Goal: Contribute content

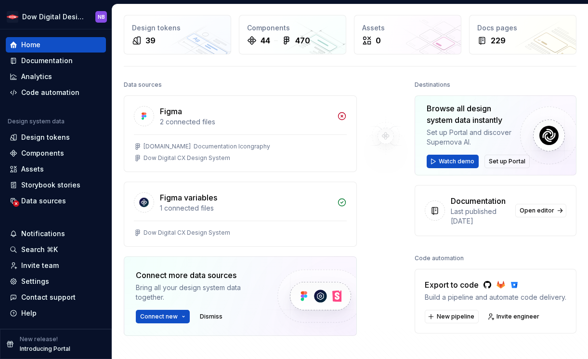
scroll to position [39, 0]
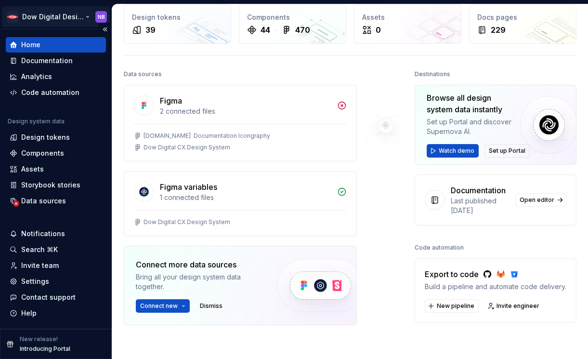
click at [87, 13] on html "Dow Digital Design System NB Home Documentation Analytics Code automation Desig…" at bounding box center [294, 179] width 588 height 359
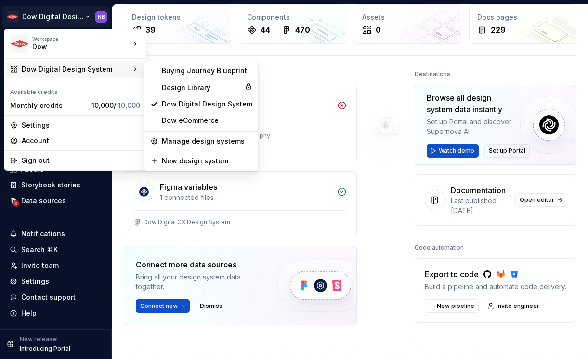
click at [112, 75] on div "Dow Digital Design System" at bounding box center [75, 69] width 138 height 17
click at [201, 72] on div "Buying Journey Blueprint" at bounding box center [207, 71] width 91 height 10
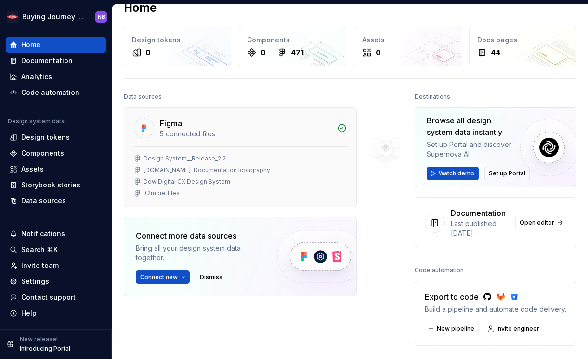
scroll to position [16, 0]
click at [532, 224] on span "Open editor" at bounding box center [537, 222] width 35 height 8
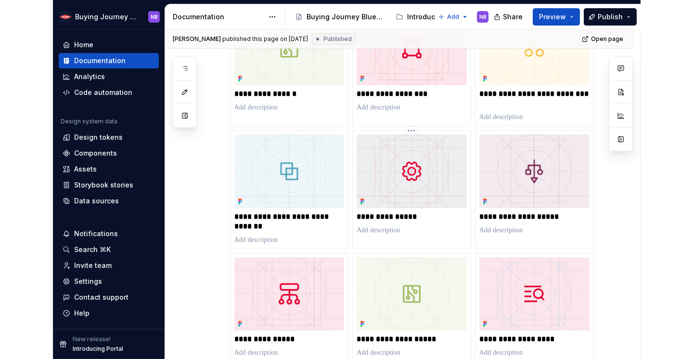
scroll to position [72, 0]
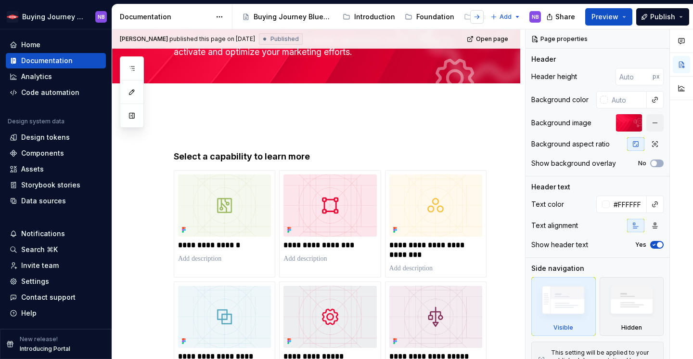
click at [474, 15] on button "button" at bounding box center [476, 16] width 13 height 13
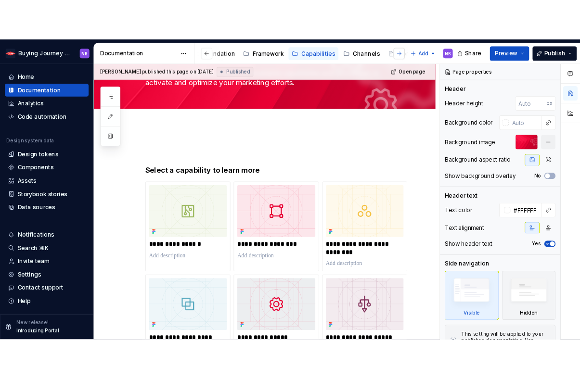
scroll to position [0, 177]
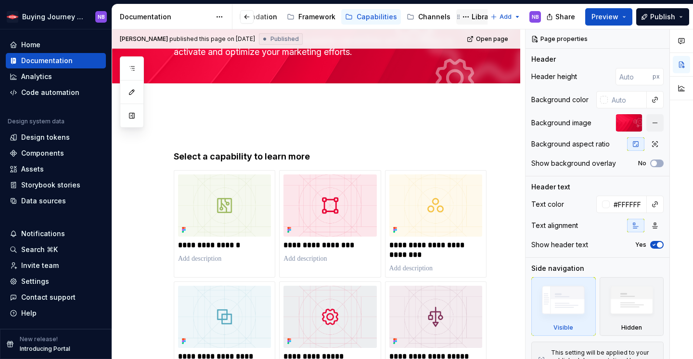
click at [475, 15] on div "Library" at bounding box center [483, 17] width 23 height 10
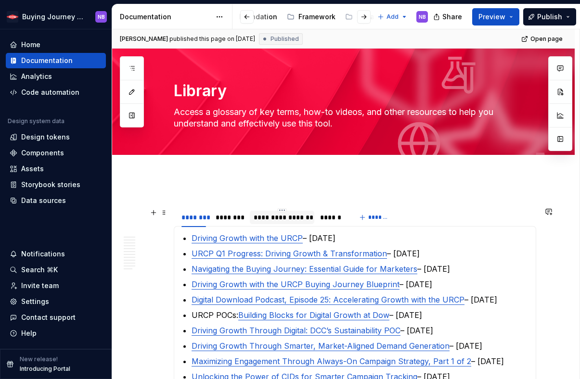
type textarea "*"
click at [278, 221] on div "**********" at bounding box center [282, 218] width 57 height 10
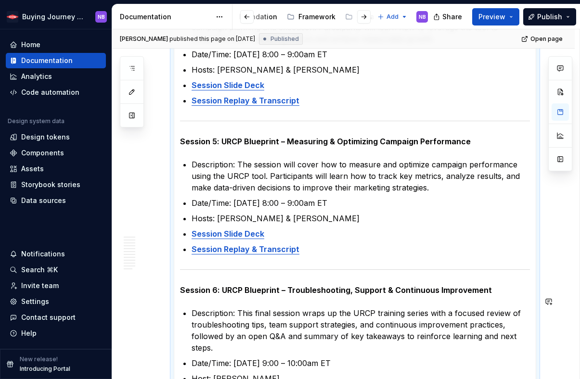
scroll to position [858, 0]
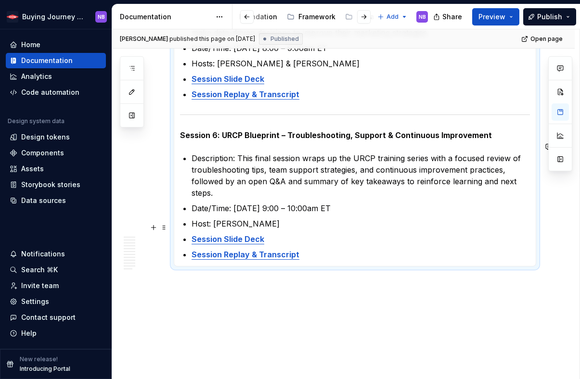
click at [391, 234] on p "Session Slide Deck" at bounding box center [361, 240] width 338 height 12
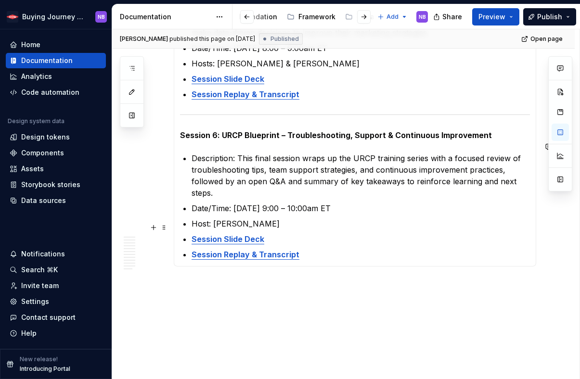
click at [386, 249] on p "Session Replay & Transcript" at bounding box center [361, 255] width 338 height 12
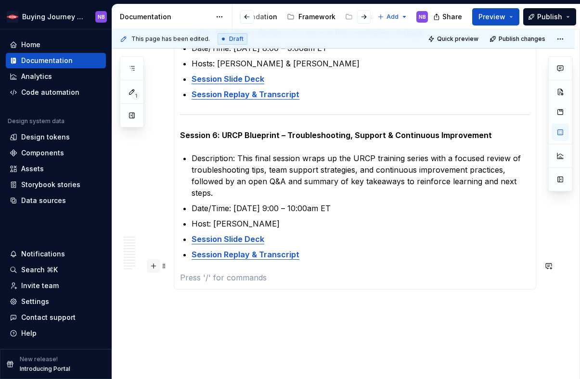
click at [153, 267] on button "button" at bounding box center [153, 266] width 13 height 13
click at [208, 290] on p at bounding box center [355, 296] width 350 height 12
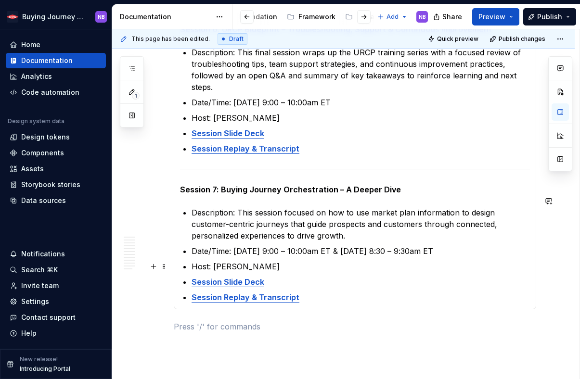
scroll to position [967, 0]
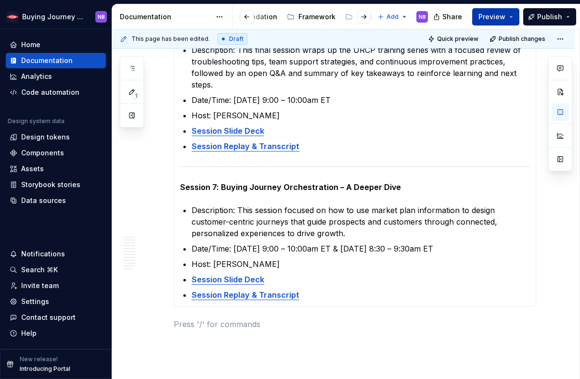
click at [485, 20] on span "Preview" at bounding box center [492, 17] width 27 height 10
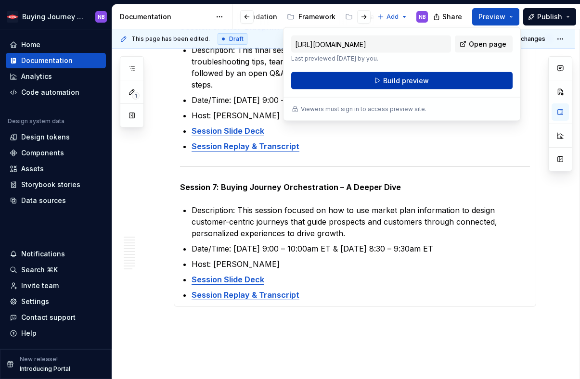
click at [476, 80] on button "Build preview" at bounding box center [401, 80] width 221 height 17
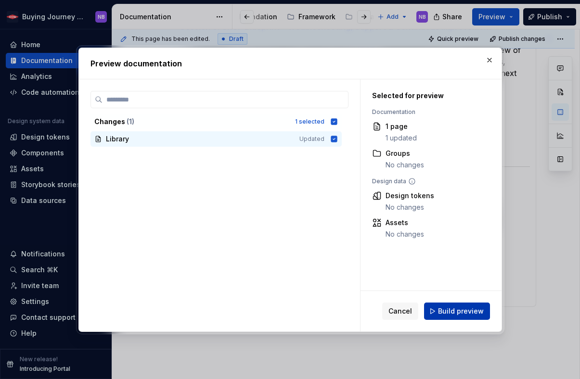
click at [442, 303] on button "Build preview" at bounding box center [457, 311] width 66 height 17
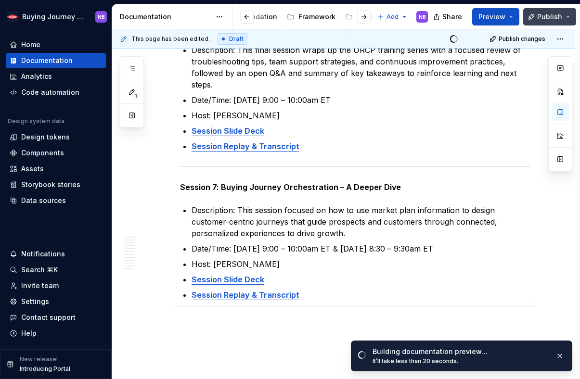
click at [548, 18] on span "Publish" at bounding box center [549, 17] width 25 height 10
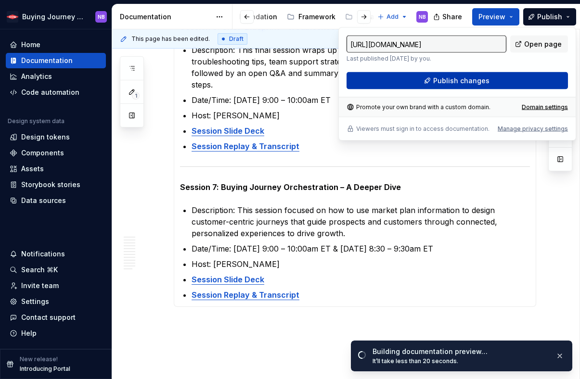
click at [529, 79] on button "Publish changes" at bounding box center [457, 80] width 221 height 17
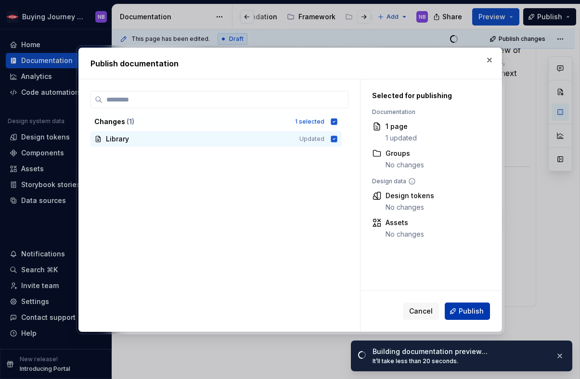
click at [472, 313] on span "Publish" at bounding box center [471, 312] width 25 height 10
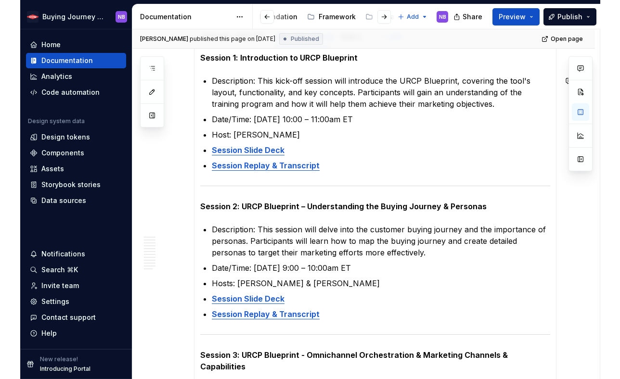
scroll to position [0, 0]
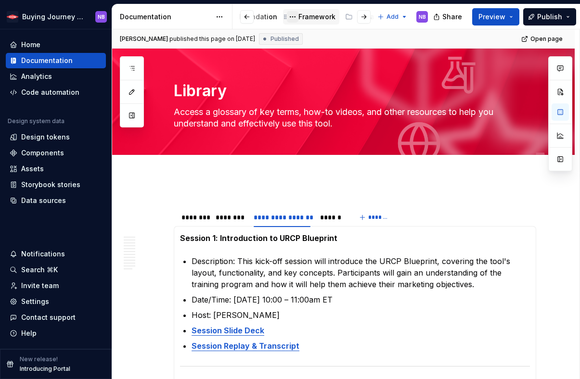
click at [294, 14] on button "Page tree" at bounding box center [293, 17] width 12 height 12
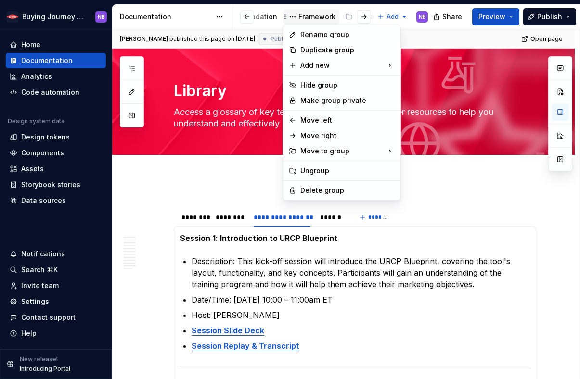
click at [312, 14] on html "Buying Journey Blueprint NB Home Documentation Analytics Code automation Design…" at bounding box center [290, 189] width 580 height 379
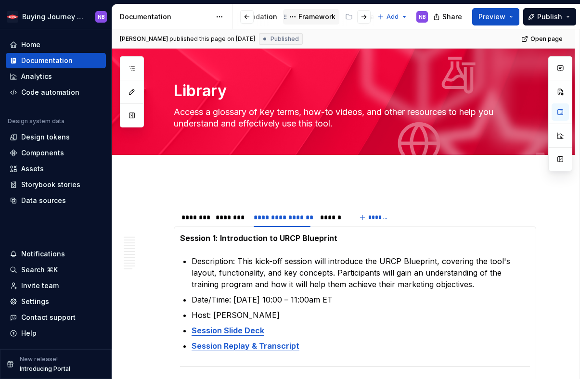
click at [312, 17] on div "Framework" at bounding box center [317, 17] width 37 height 10
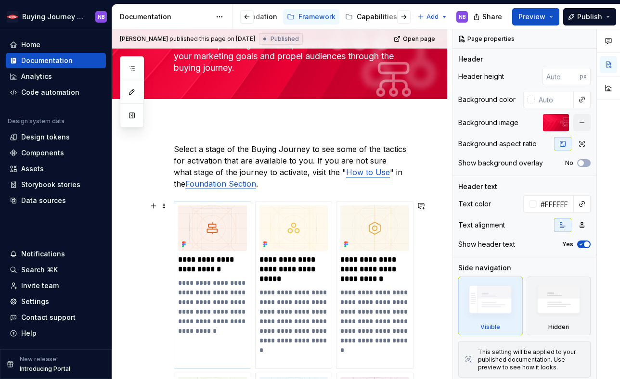
scroll to position [106, 0]
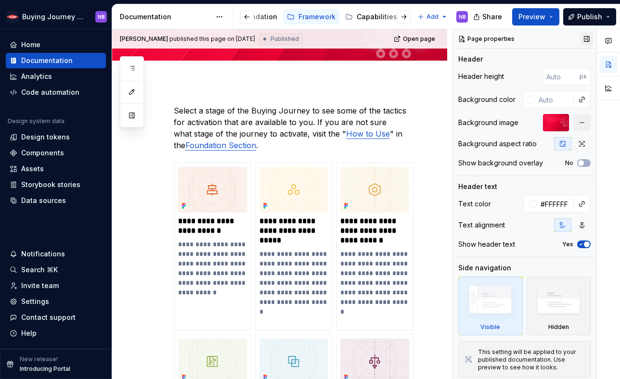
click at [587, 34] on button "button" at bounding box center [586, 38] width 13 height 13
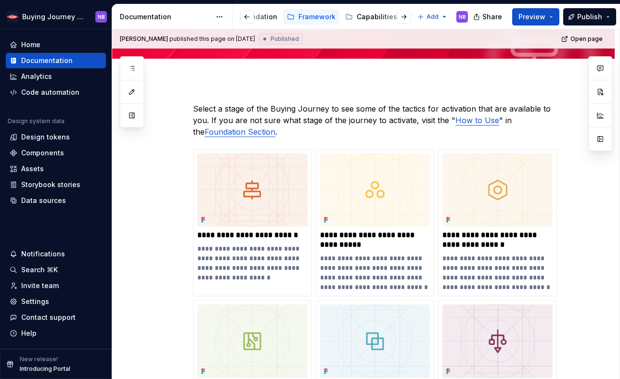
scroll to position [94, 0]
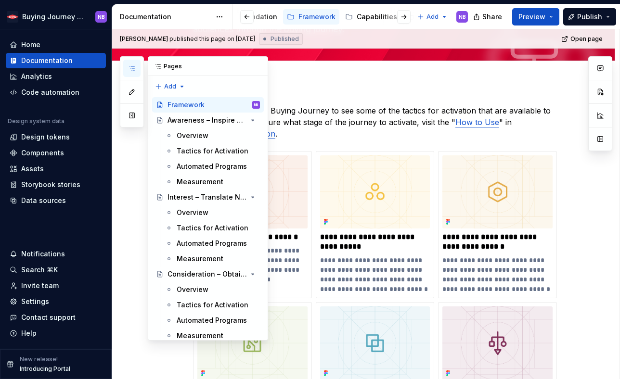
click at [125, 69] on button "button" at bounding box center [131, 68] width 17 height 17
click at [202, 153] on div "Tactics for Activation" at bounding box center [204, 151] width 54 height 10
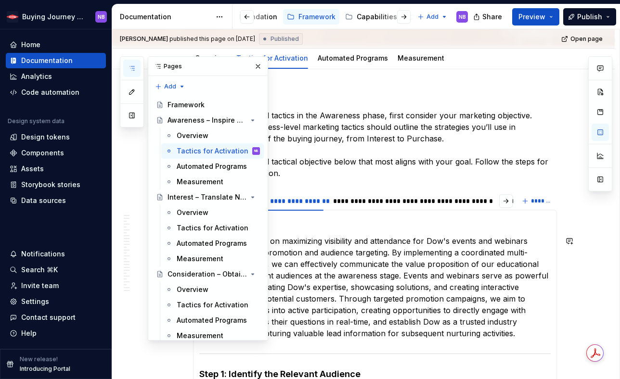
click at [380, 267] on p "This tactic focuses on maximizing visibility and attendance for Dow's events an…" at bounding box center [374, 287] width 351 height 104
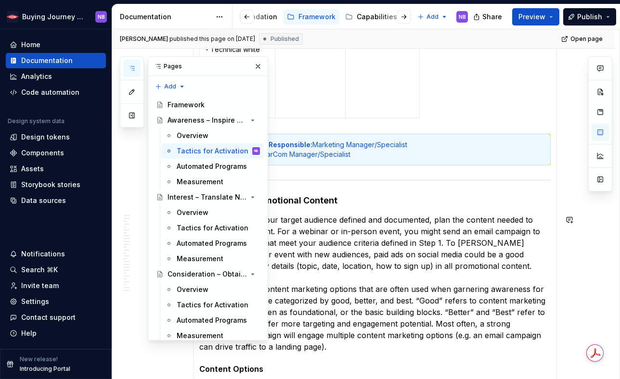
scroll to position [1042, 0]
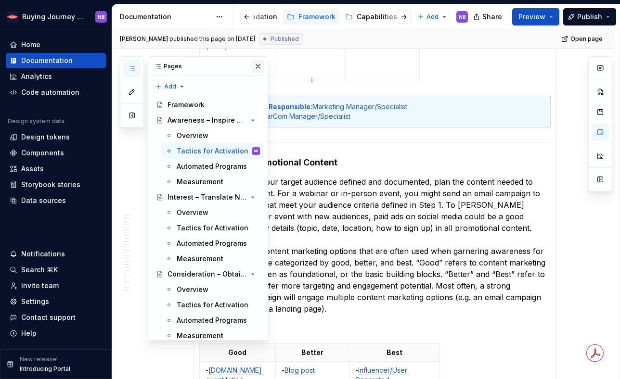
click at [260, 66] on button "button" at bounding box center [257, 66] width 13 height 13
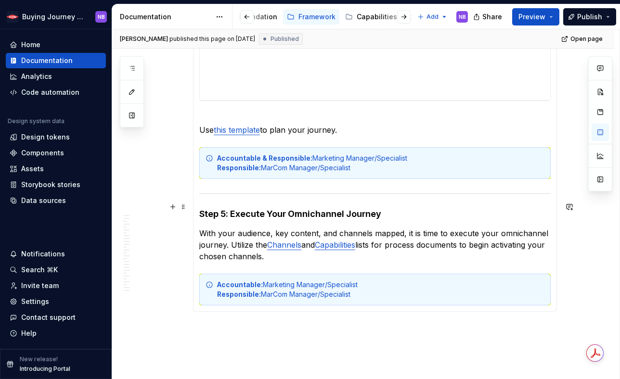
scroll to position [2150, 0]
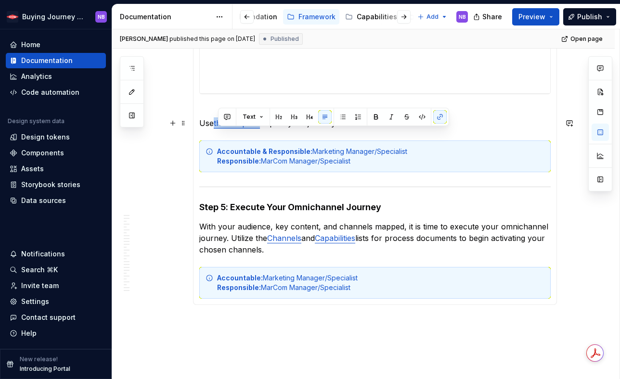
drag, startPoint x: 265, startPoint y: 135, endPoint x: 219, endPoint y: 137, distance: 46.3
click at [219, 129] on p "Use this template to plan your journey." at bounding box center [374, 117] width 351 height 23
type textarea "*"
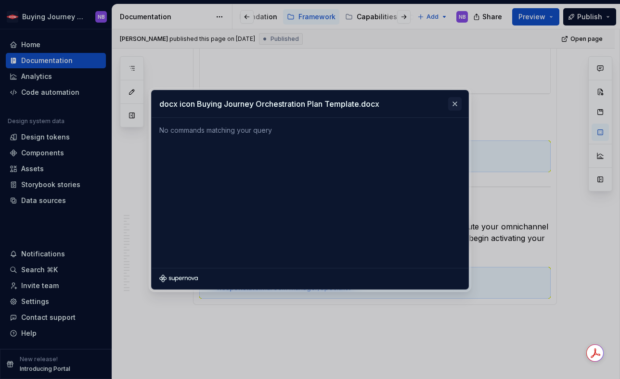
type input "​docx icon Buying Journey Orchestration Plan Template.docx"
click at [450, 107] on button "button" at bounding box center [454, 103] width 13 height 13
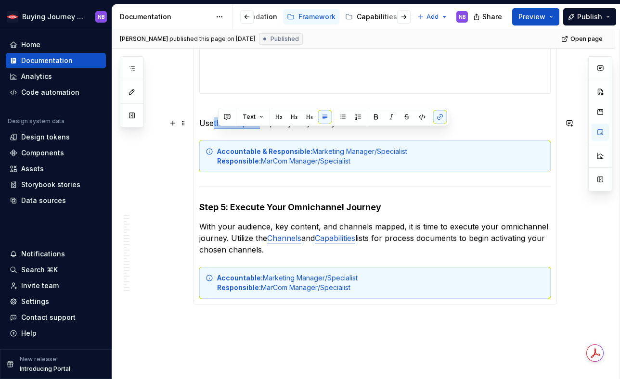
drag, startPoint x: 266, startPoint y: 136, endPoint x: 218, endPoint y: 137, distance: 47.7
click at [218, 129] on p "Use this template to plan your journey." at bounding box center [374, 117] width 351 height 23
click at [445, 118] on button "button" at bounding box center [439, 116] width 13 height 13
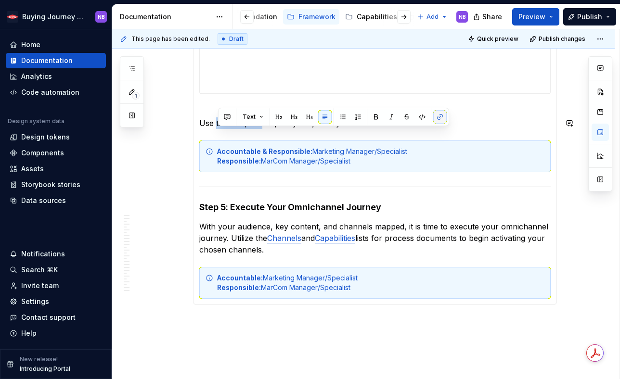
click at [442, 117] on button "button" at bounding box center [439, 116] width 13 height 13
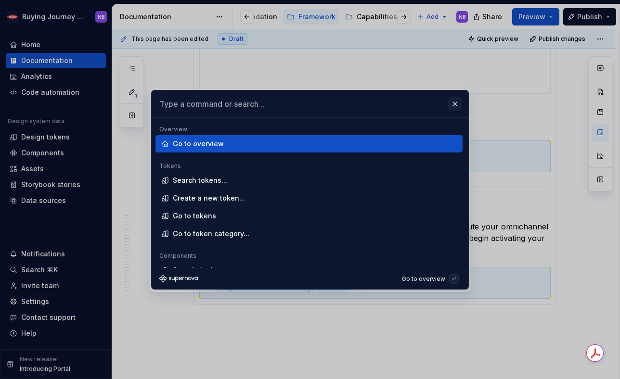
click at [453, 104] on button "button" at bounding box center [454, 103] width 13 height 13
type textarea "*"
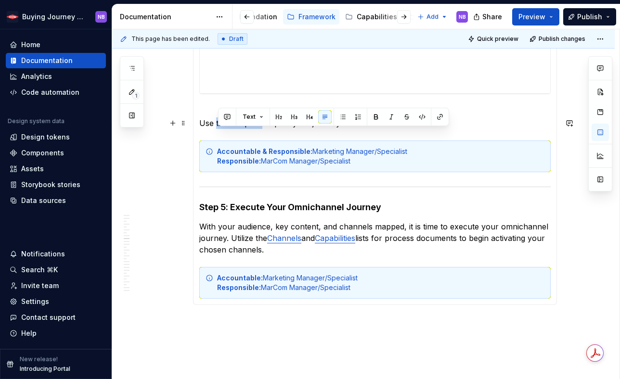
drag, startPoint x: 219, startPoint y: 135, endPoint x: 263, endPoint y: 135, distance: 43.8
click at [263, 129] on p "Use this template to plan your journey." at bounding box center [374, 117] width 351 height 23
click at [438, 117] on button "button" at bounding box center [439, 116] width 13 height 13
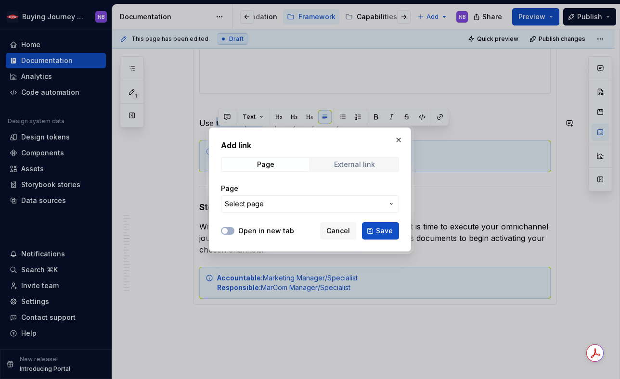
click at [350, 161] on div "External link" at bounding box center [354, 165] width 41 height 8
click at [312, 206] on input "URL" at bounding box center [310, 203] width 178 height 17
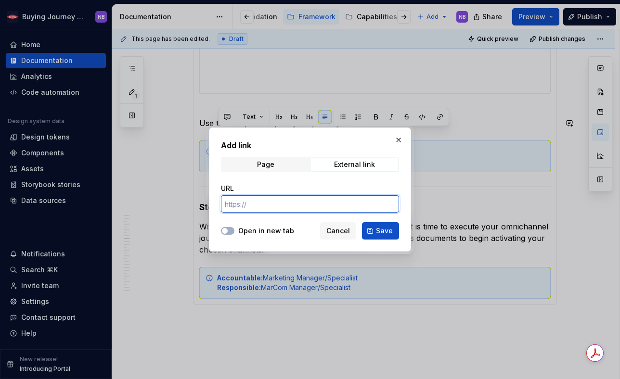
paste input "[URL][DOMAIN_NAME][DOMAIN_NAME][DOMAIN_NAME][EMAIL_ADDRESS][PERSON_NAME][DOMAIN…"
drag, startPoint x: 313, startPoint y: 205, endPoint x: 209, endPoint y: 206, distance: 104.0
click at [209, 206] on div "Add link Page External link URL [URL][DOMAIN_NAME][DOMAIN_NAME][DOMAIN_NAME][EM…" at bounding box center [310, 190] width 202 height 124
type input "[URL][DOMAIN_NAME][DOMAIN_NAME][DOMAIN_NAME][EMAIL_ADDRESS][PERSON_NAME][DOMAIN…"
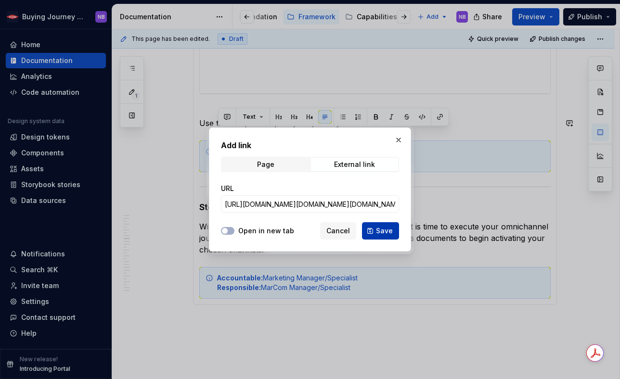
click at [386, 230] on span "Save" at bounding box center [384, 231] width 17 height 10
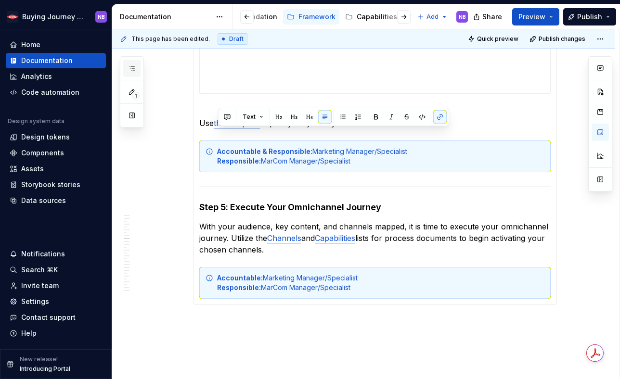
click at [138, 76] on button "button" at bounding box center [131, 68] width 17 height 17
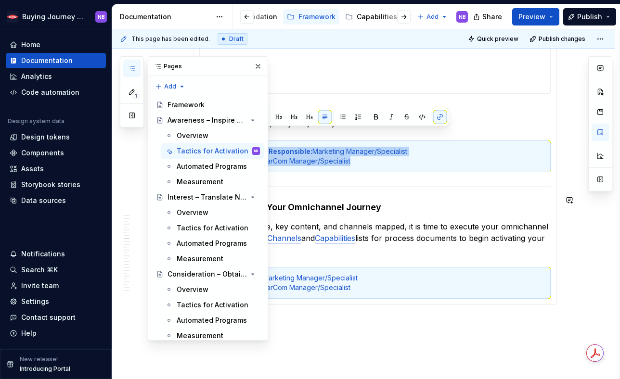
click at [355, 190] on div at bounding box center [374, 187] width 351 height 6
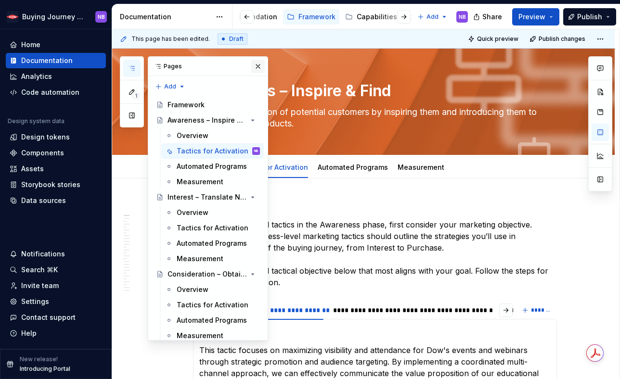
click at [257, 69] on button "button" at bounding box center [257, 66] width 13 height 13
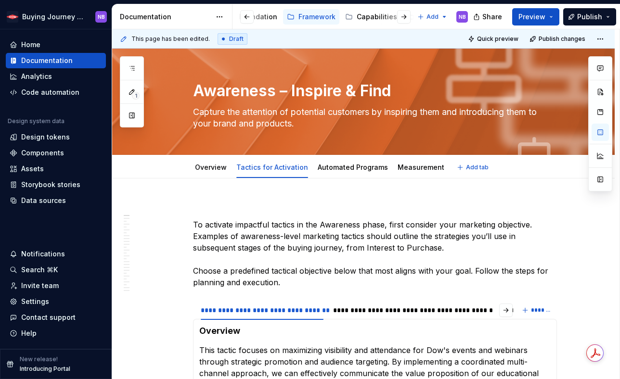
type textarea "*"
click at [361, 310] on div "**********" at bounding box center [415, 311] width 165 height 10
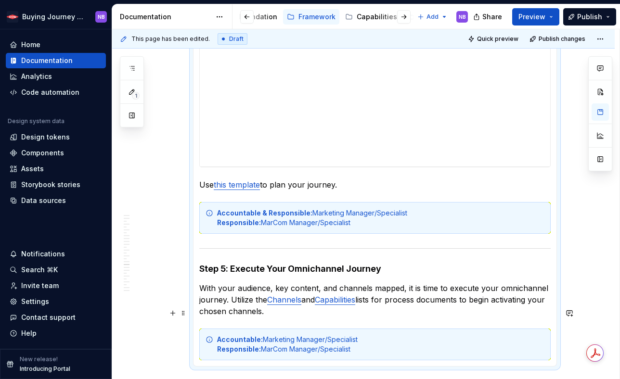
scroll to position [2094, 0]
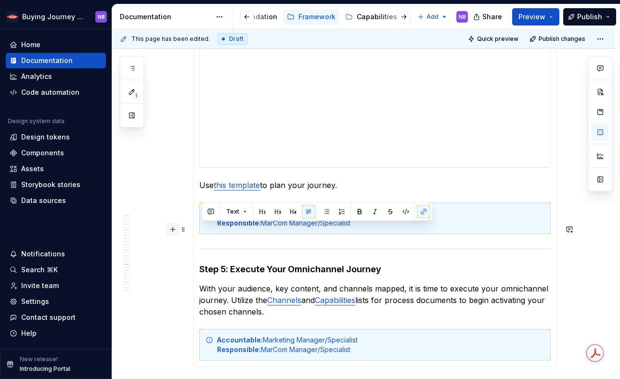
drag, startPoint x: 343, startPoint y: 230, endPoint x: 179, endPoint y: 231, distance: 164.7
click at [295, 191] on p "Use this template to plan your journey." at bounding box center [374, 186] width 351 height 12
drag, startPoint x: 264, startPoint y: 230, endPoint x: 218, endPoint y: 231, distance: 46.2
click at [218, 190] on link "this template" at bounding box center [237, 186] width 46 height 10
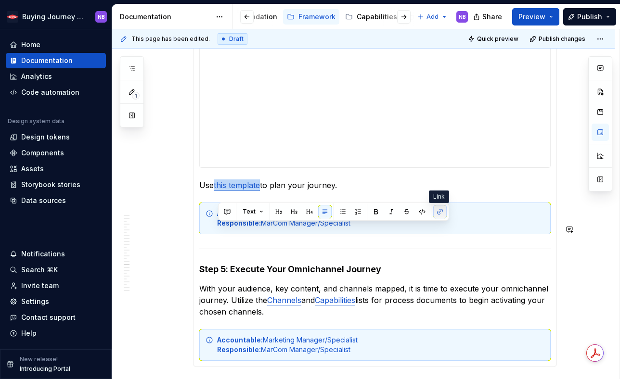
click at [440, 210] on button "button" at bounding box center [439, 211] width 13 height 13
click at [439, 215] on button "button" at bounding box center [439, 211] width 13 height 13
click at [438, 212] on button "button" at bounding box center [439, 211] width 13 height 13
click at [427, 191] on p "Use this template to plan your journey." at bounding box center [374, 186] width 351 height 12
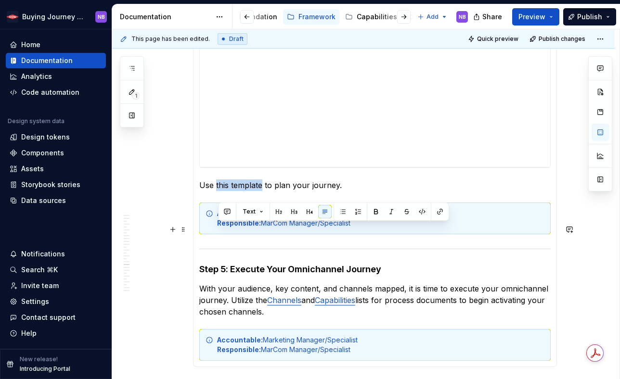
drag, startPoint x: 264, startPoint y: 230, endPoint x: 218, endPoint y: 229, distance: 45.7
click at [218, 191] on p "Use this template to plan your journey." at bounding box center [374, 186] width 351 height 12
click at [442, 213] on button "button" at bounding box center [439, 211] width 13 height 13
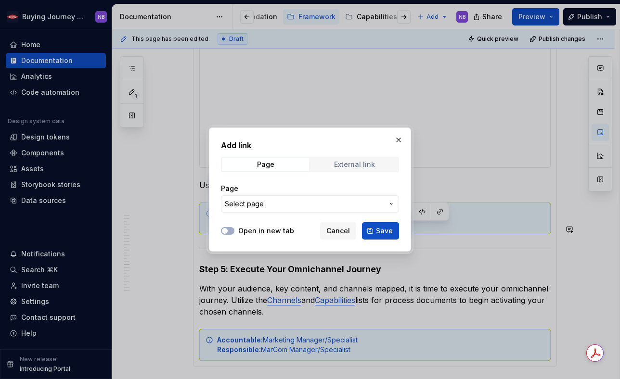
click at [356, 163] on div "External link" at bounding box center [354, 165] width 41 height 8
click at [312, 203] on input "URL" at bounding box center [310, 203] width 178 height 17
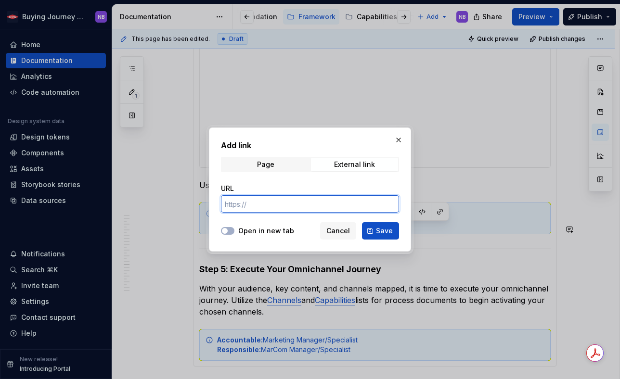
paste input "[URL][DOMAIN_NAME][DOMAIN_NAME][DOMAIN_NAME][EMAIL_ADDRESS][PERSON_NAME][DOMAIN…"
type input "[URL][DOMAIN_NAME][DOMAIN_NAME][DOMAIN_NAME][EMAIL_ADDRESS][PERSON_NAME][DOMAIN…"
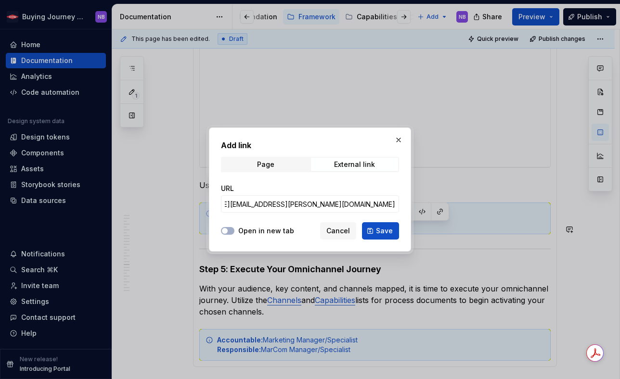
click at [251, 233] on label "Open in new tab" at bounding box center [266, 231] width 56 height 10
click at [234, 233] on button "Open in new tab" at bounding box center [227, 231] width 13 height 8
click at [396, 232] on button "Save" at bounding box center [380, 230] width 37 height 17
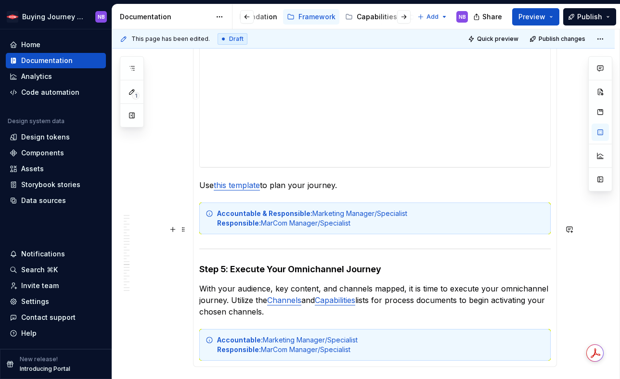
click at [376, 191] on p "Use this template to plan your journey." at bounding box center [374, 186] width 351 height 12
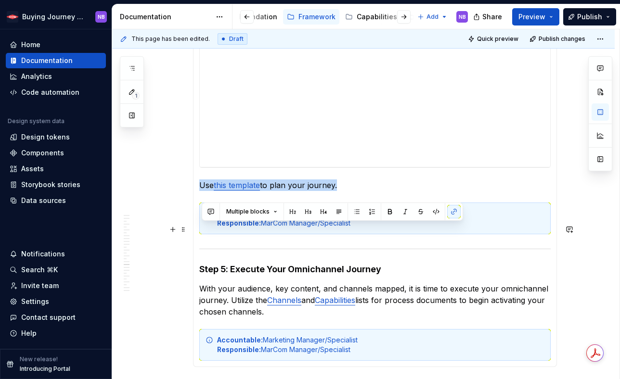
drag, startPoint x: 376, startPoint y: 229, endPoint x: 200, endPoint y: 227, distance: 175.7
copy section-item-column "Use this template to plan your journey."
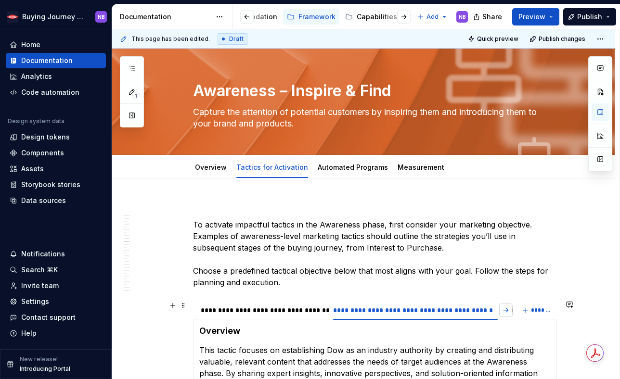
click at [507, 313] on button "button" at bounding box center [505, 310] width 13 height 13
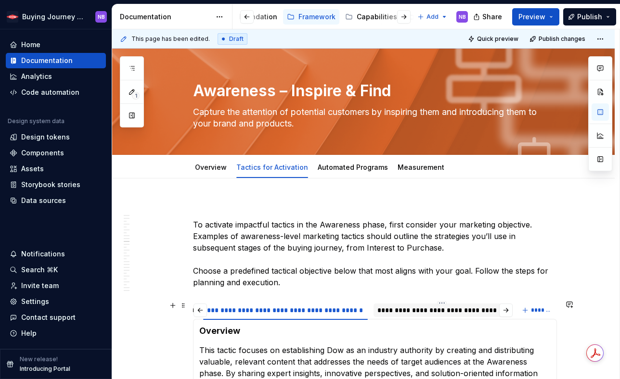
scroll to position [0, 130]
click at [447, 311] on div "**********" at bounding box center [441, 311] width 129 height 10
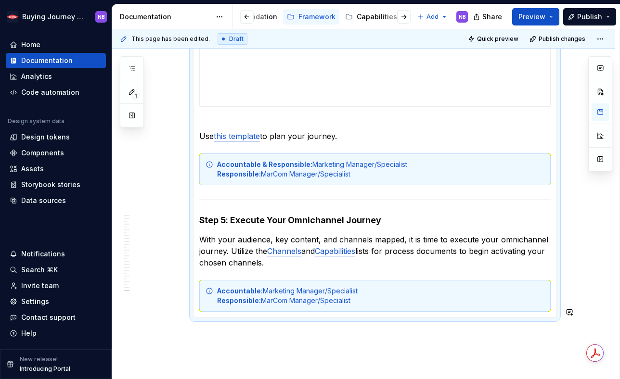
scroll to position [2305, 0]
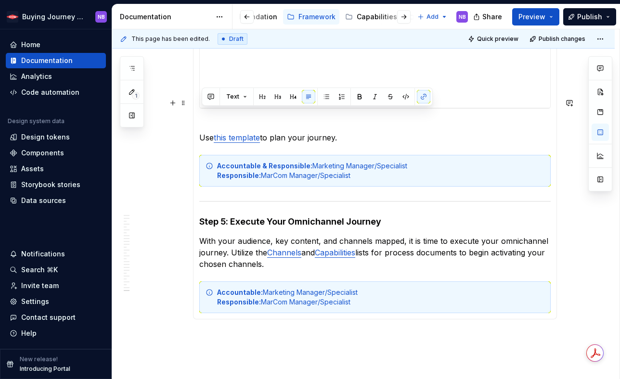
drag, startPoint x: 341, startPoint y: 113, endPoint x: 198, endPoint y: 114, distance: 143.5
drag, startPoint x: 340, startPoint y: 115, endPoint x: 204, endPoint y: 116, distance: 136.3
click at [204, 120] on p "Use this template to plan your journey." at bounding box center [374, 131] width 351 height 23
copy p "Use this template to plan your journey."
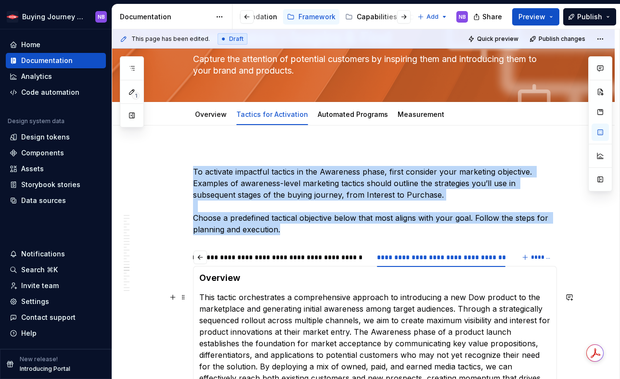
scroll to position [0, 0]
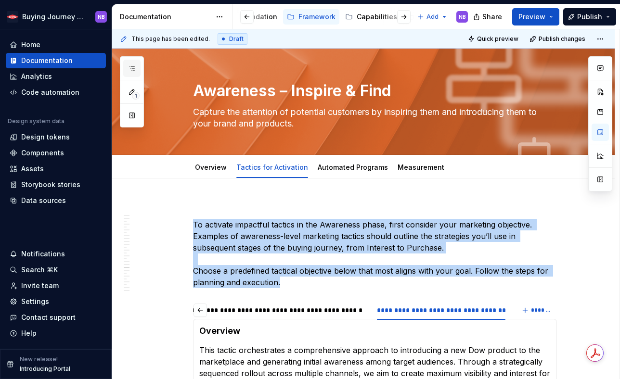
click at [133, 65] on icon "button" at bounding box center [132, 69] width 8 height 8
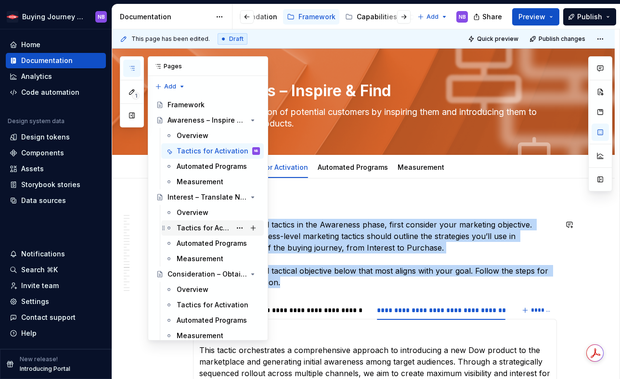
click at [208, 225] on div "Tactics for Activation" at bounding box center [204, 228] width 54 height 10
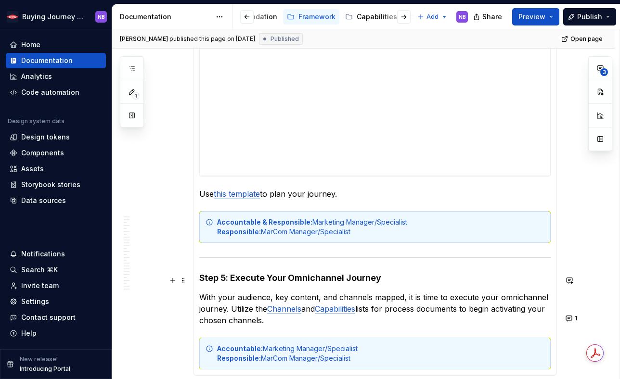
scroll to position [2284, 0]
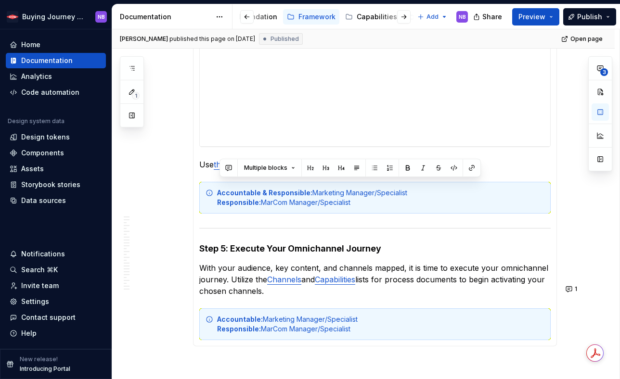
drag, startPoint x: 342, startPoint y: 184, endPoint x: 247, endPoint y: 194, distance: 96.2
click at [339, 170] on p "Use this template to plan your journey." at bounding box center [374, 165] width 351 height 12
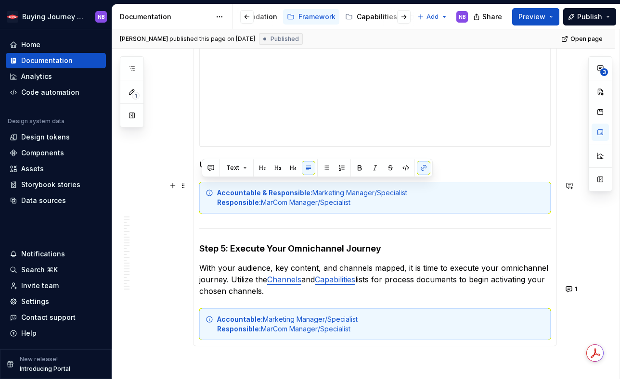
drag, startPoint x: 341, startPoint y: 189, endPoint x: 198, endPoint y: 192, distance: 143.0
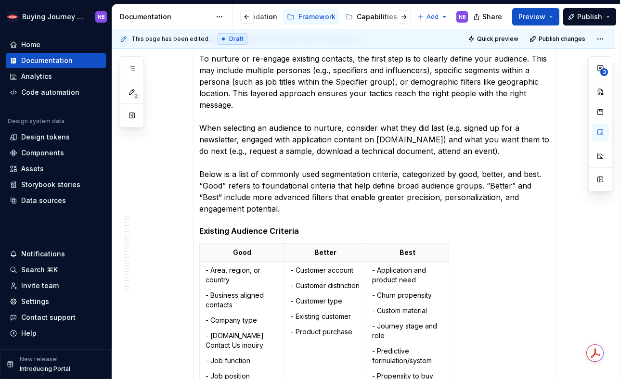
scroll to position [0, 0]
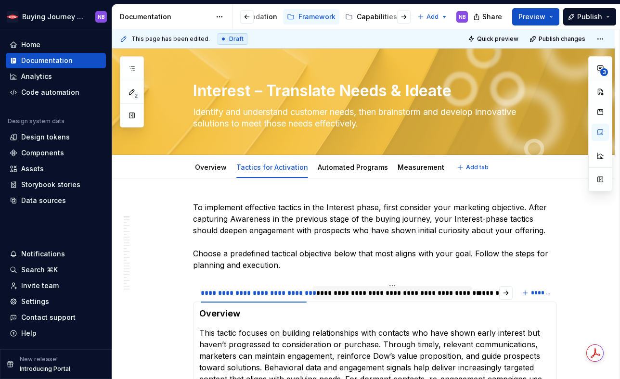
type textarea "*"
click at [390, 293] on div "**********" at bounding box center [392, 293] width 152 height 10
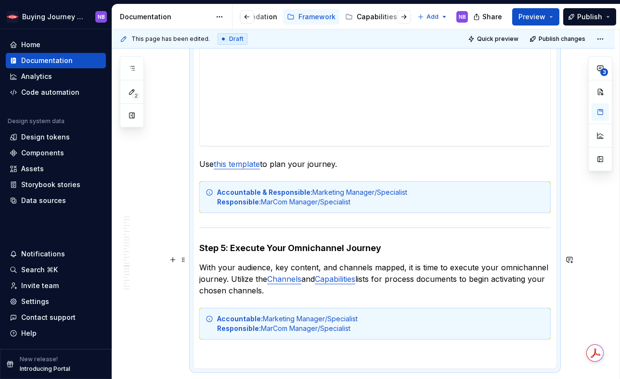
scroll to position [1838, 0]
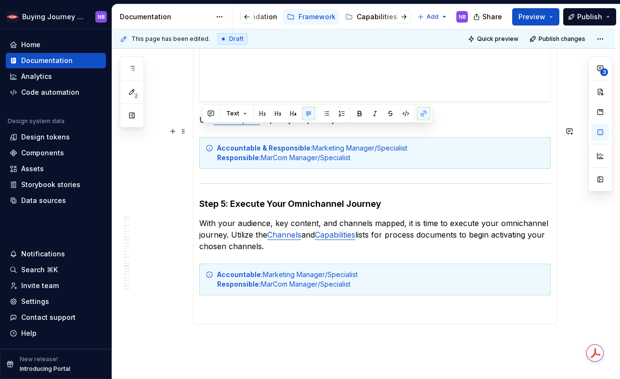
drag, startPoint x: 341, startPoint y: 131, endPoint x: 205, endPoint y: 132, distance: 136.3
click at [205, 126] on p "Use this template to plan your journey." at bounding box center [374, 120] width 351 height 12
paste div
click at [208, 126] on p "UUse this template to plan your journey." at bounding box center [374, 120] width 351 height 12
click at [361, 126] on p "Use this template to plan your journey." at bounding box center [374, 120] width 351 height 12
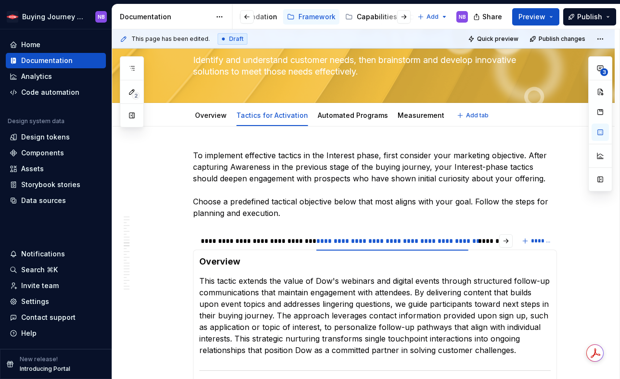
scroll to position [92, 0]
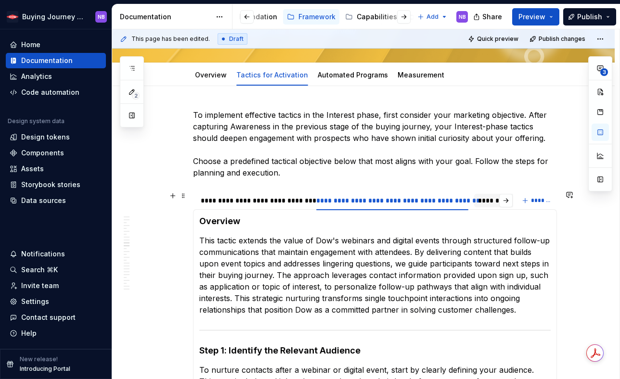
click at [493, 199] on div "**********" at bounding box center [541, 201] width 126 height 10
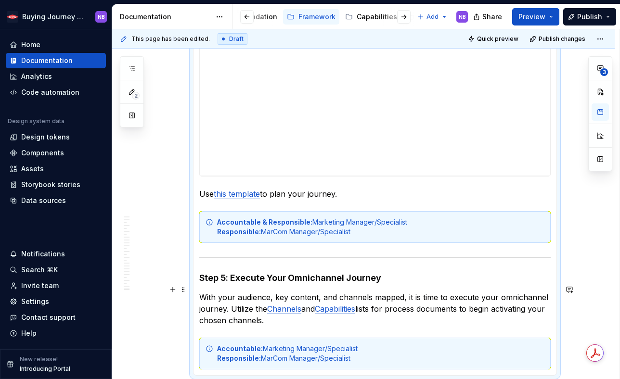
scroll to position [2040, 0]
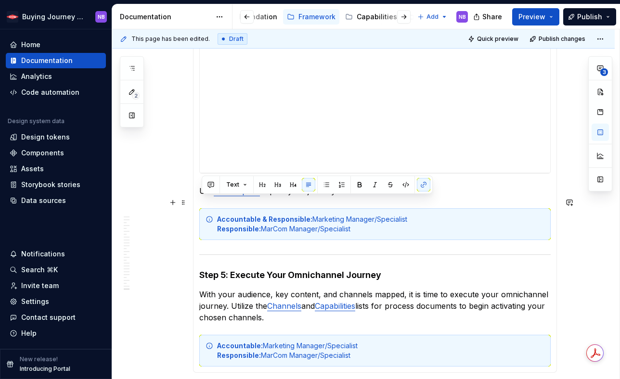
drag, startPoint x: 341, startPoint y: 205, endPoint x: 199, endPoint y: 204, distance: 142.0
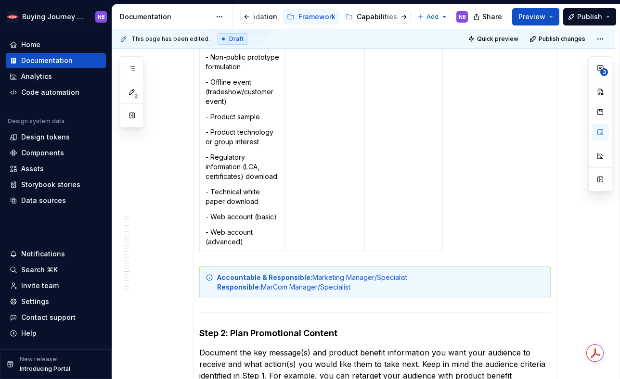
scroll to position [0, 0]
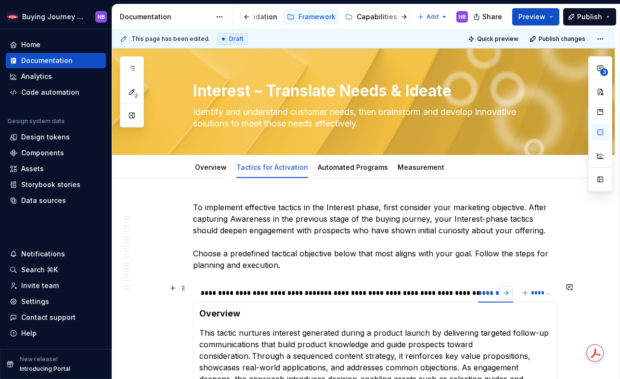
click at [510, 289] on button "button" at bounding box center [505, 292] width 13 height 13
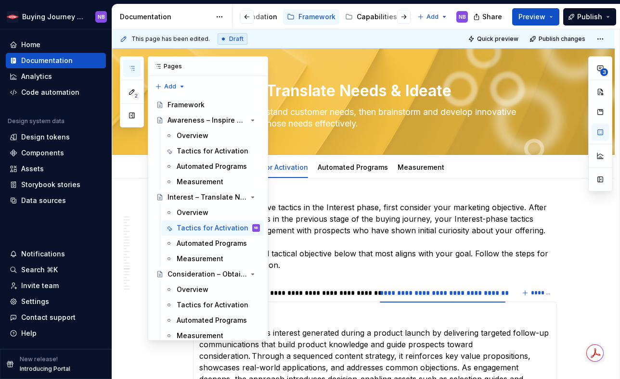
click at [134, 66] on icon "button" at bounding box center [132, 69] width 8 height 8
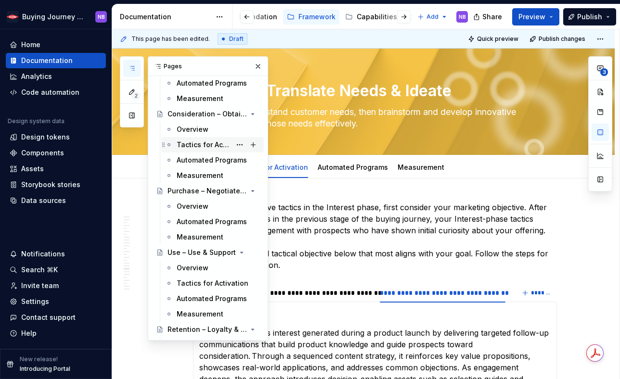
click at [203, 141] on div "Tactics for Activation" at bounding box center [204, 145] width 54 height 10
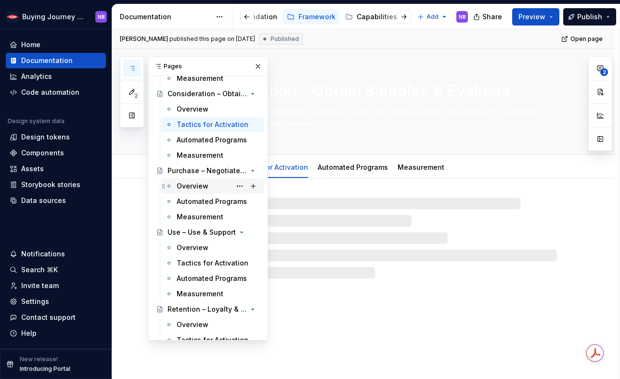
scroll to position [194, 0]
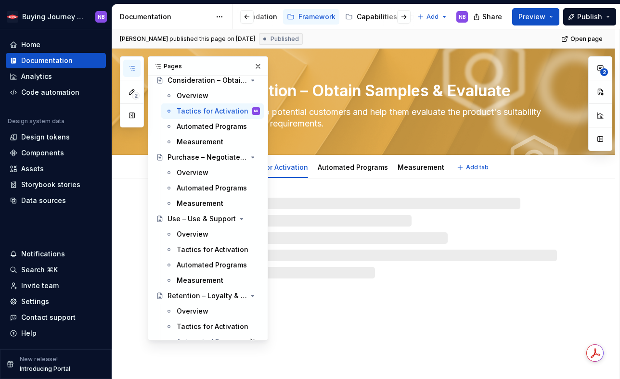
click at [492, 171] on div "Overview Tactics for Activation Automated Programs Measurement Add tab" at bounding box center [375, 167] width 376 height 21
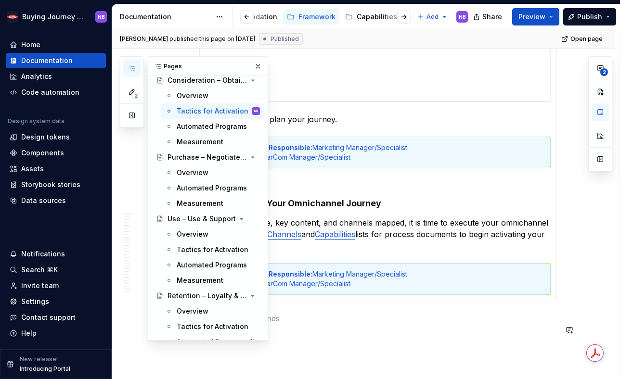
scroll to position [2343, 0]
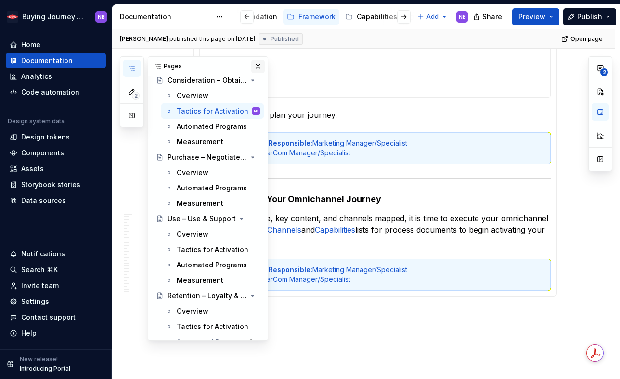
click at [254, 69] on button "button" at bounding box center [257, 66] width 13 height 13
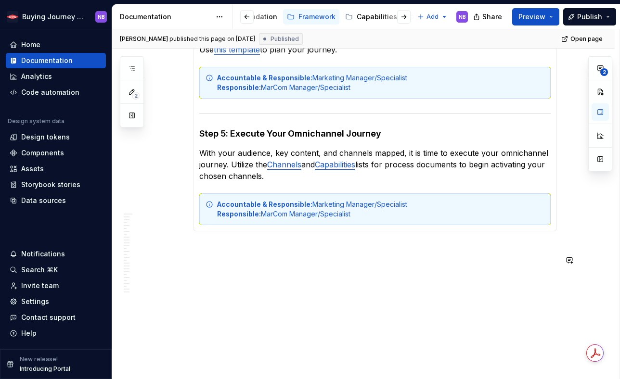
scroll to position [2203, 0]
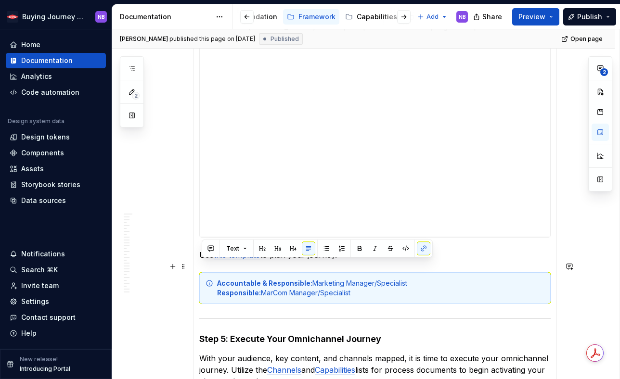
drag, startPoint x: 342, startPoint y: 270, endPoint x: 203, endPoint y: 271, distance: 139.1
click at [203, 261] on p "Use this template to plan your journey." at bounding box center [374, 255] width 351 height 12
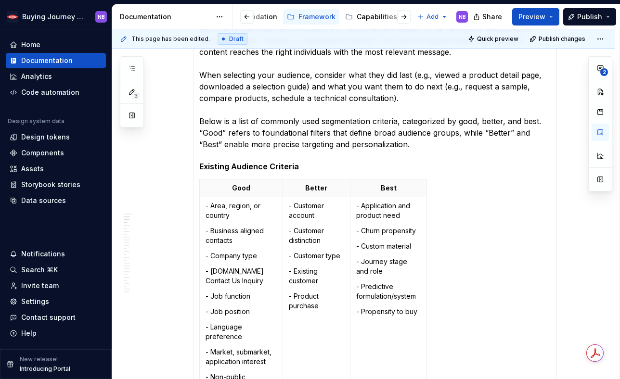
scroll to position [0, 0]
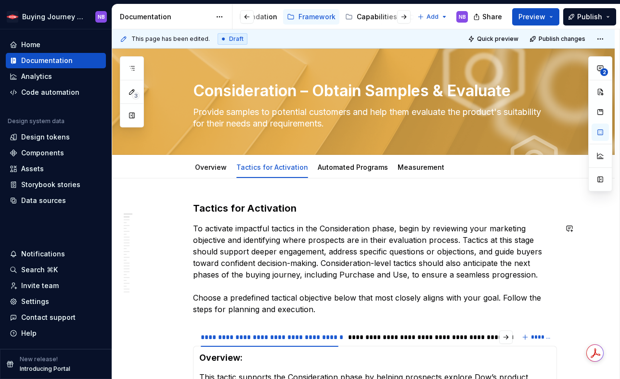
type textarea "*"
click at [398, 338] on div "**********" at bounding box center [422, 338] width 149 height 10
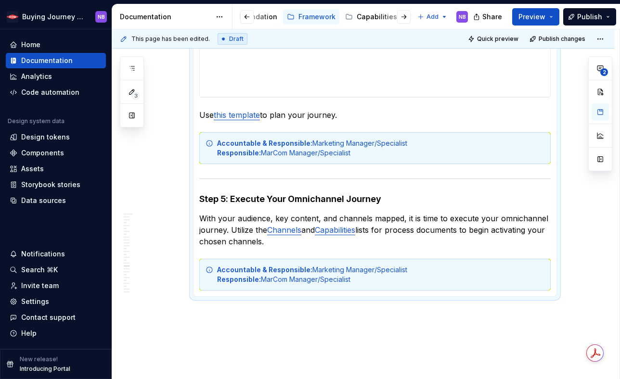
scroll to position [2246, 0]
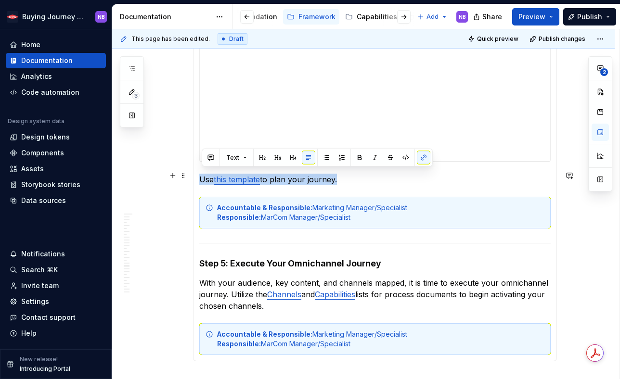
drag, startPoint x: 340, startPoint y: 178, endPoint x: 201, endPoint y: 181, distance: 138.7
click at [201, 181] on p "Use this template to plan your journey." at bounding box center [374, 180] width 351 height 12
paste div
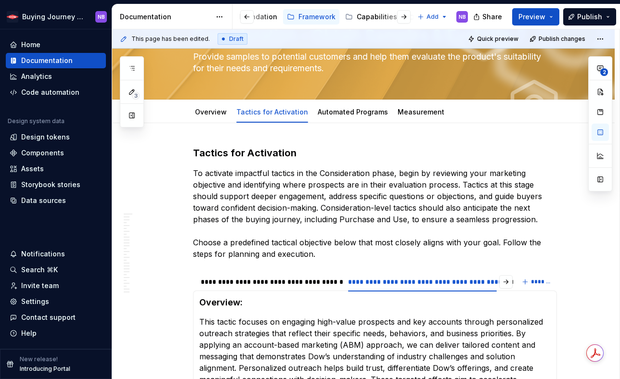
scroll to position [0, 0]
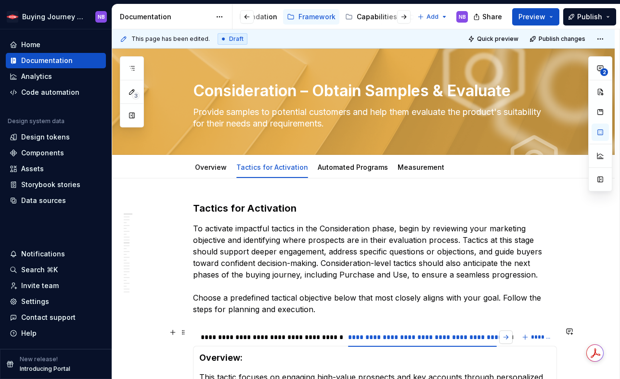
click at [510, 340] on button "button" at bounding box center [505, 337] width 13 height 13
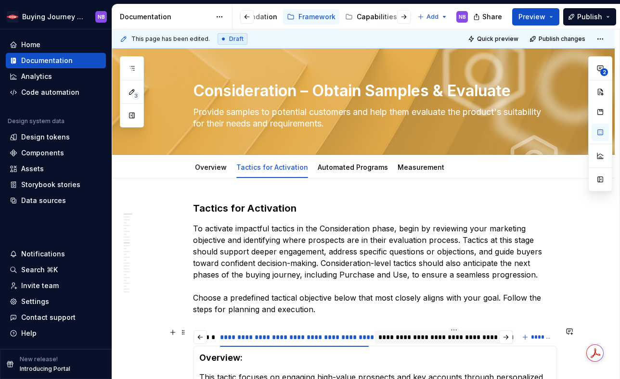
scroll to position [0, 152]
click at [440, 341] on div "**********" at bounding box center [429, 338] width 151 height 10
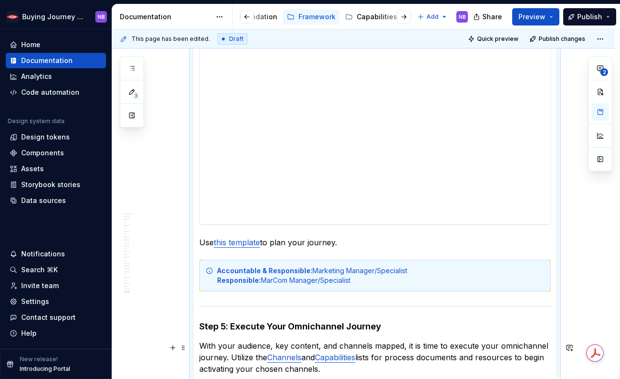
scroll to position [2195, 0]
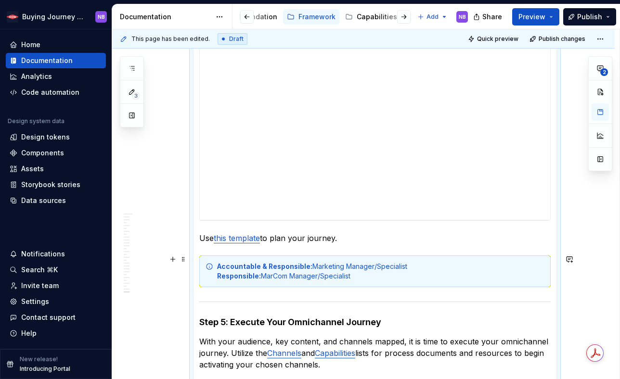
click at [343, 244] on p "Use this template to plan your journey." at bounding box center [374, 239] width 351 height 12
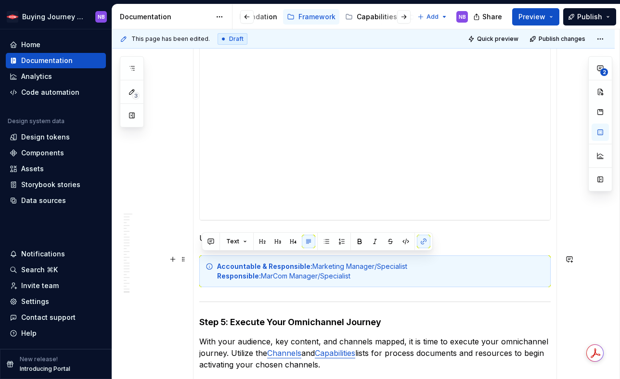
drag, startPoint x: 341, startPoint y: 260, endPoint x: 206, endPoint y: 260, distance: 135.3
click at [206, 244] on p "Use this template to plan your journey." at bounding box center [374, 239] width 351 height 12
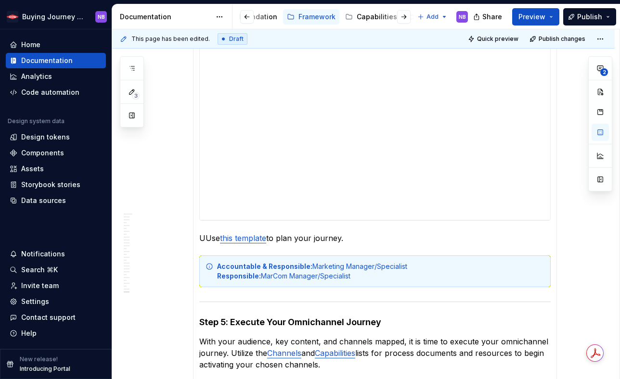
click at [210, 244] on p "UUse this template to plan your journey." at bounding box center [374, 239] width 351 height 12
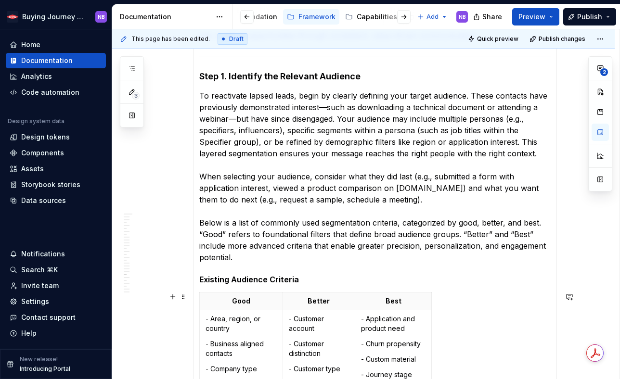
scroll to position [0, 0]
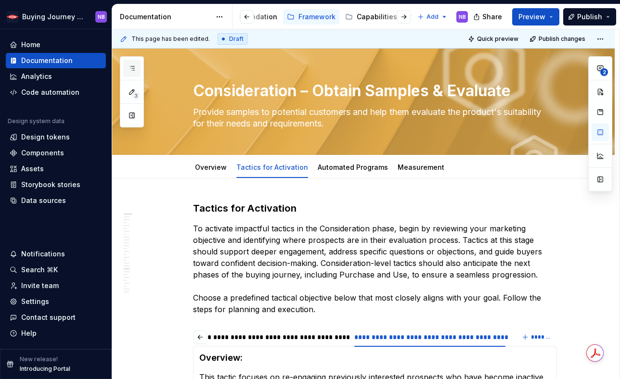
click at [138, 69] on button "button" at bounding box center [131, 68] width 17 height 17
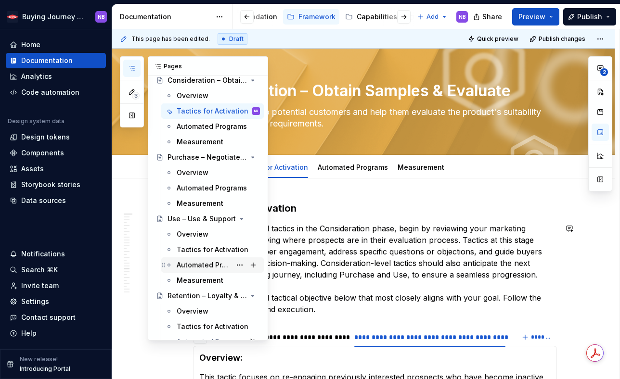
scroll to position [221, 0]
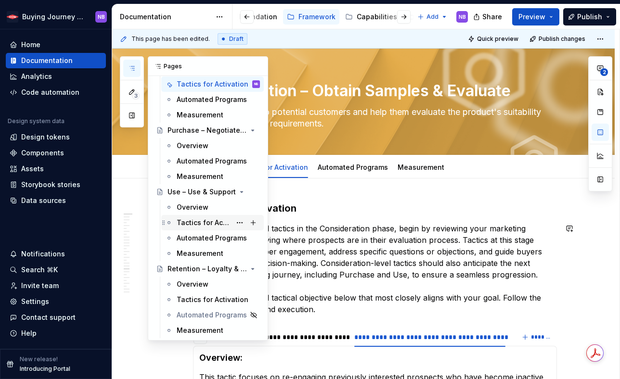
click at [205, 224] on div "Tactics for Activation" at bounding box center [204, 223] width 54 height 10
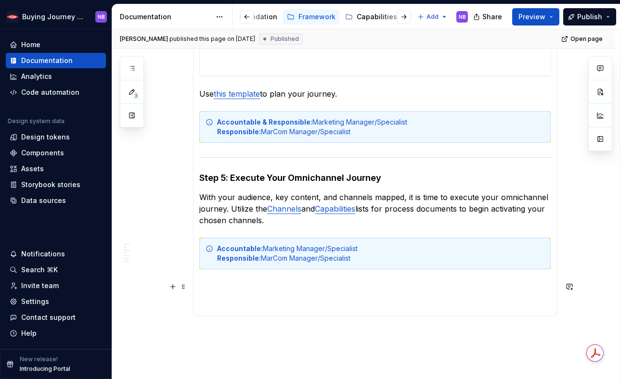
scroll to position [1611, 0]
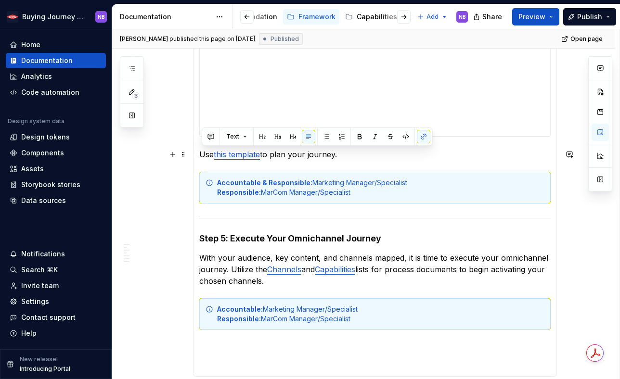
drag, startPoint x: 342, startPoint y: 156, endPoint x: 206, endPoint y: 153, distance: 136.3
click at [206, 153] on p "Use this template to plan your journey." at bounding box center [374, 155] width 351 height 12
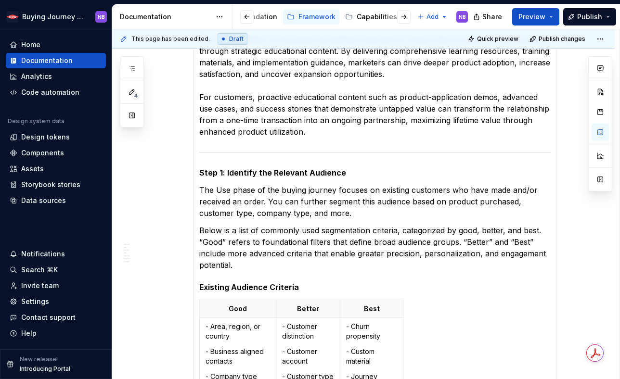
scroll to position [0, 0]
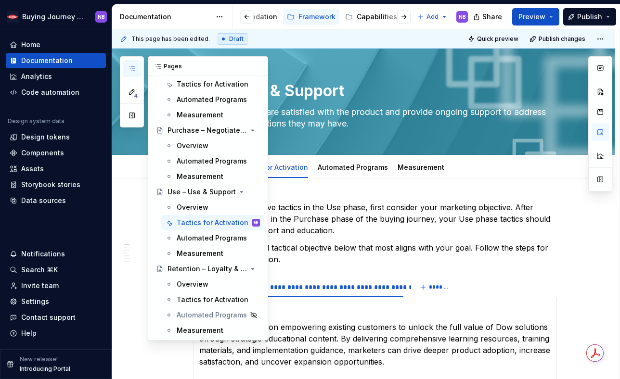
click at [129, 69] on icon "button" at bounding box center [132, 69] width 8 height 8
click at [192, 303] on div "Tactics for Activation" at bounding box center [204, 300] width 54 height 10
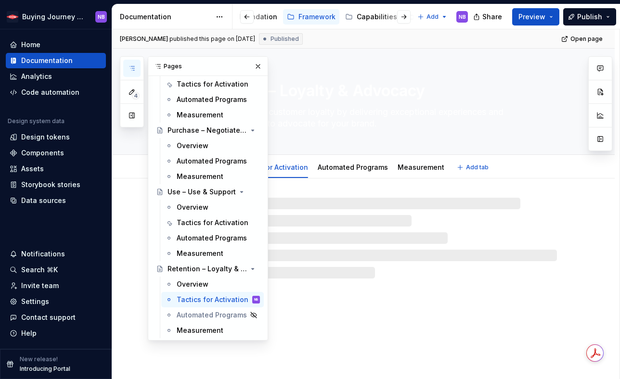
click at [571, 163] on div "Overview Tactics for Activation Automated Programs Measurement Add tab" at bounding box center [375, 167] width 403 height 21
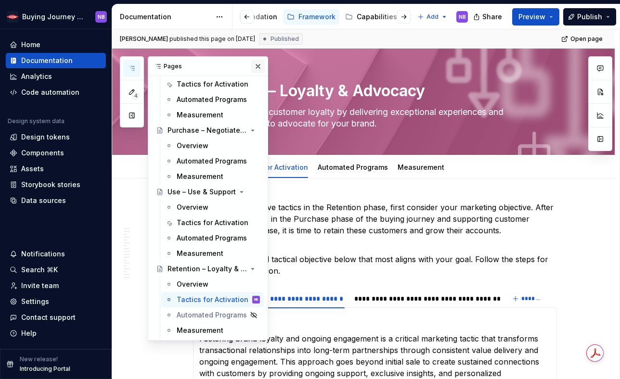
click at [259, 63] on button "button" at bounding box center [257, 66] width 13 height 13
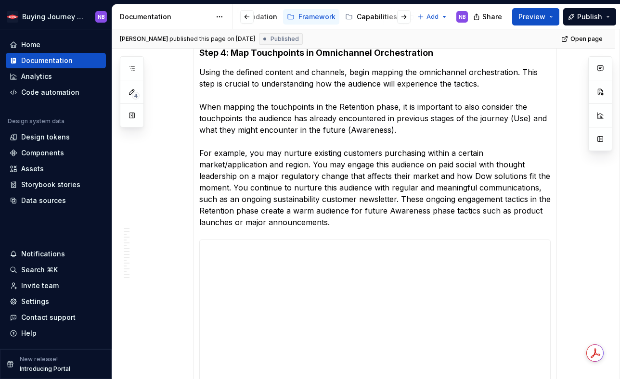
scroll to position [1971, 0]
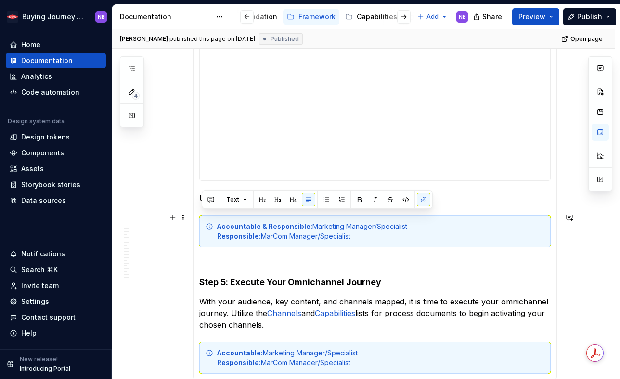
drag, startPoint x: 340, startPoint y: 219, endPoint x: 200, endPoint y: 216, distance: 140.1
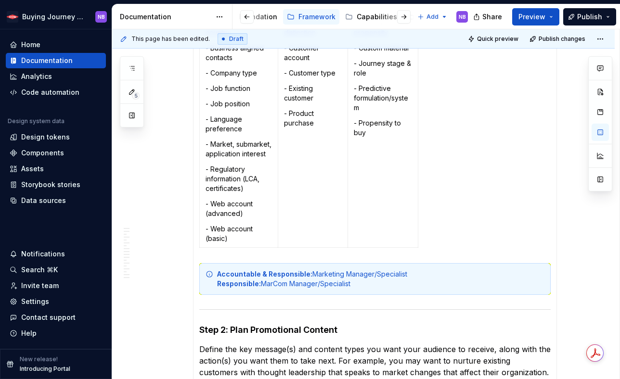
scroll to position [0, 0]
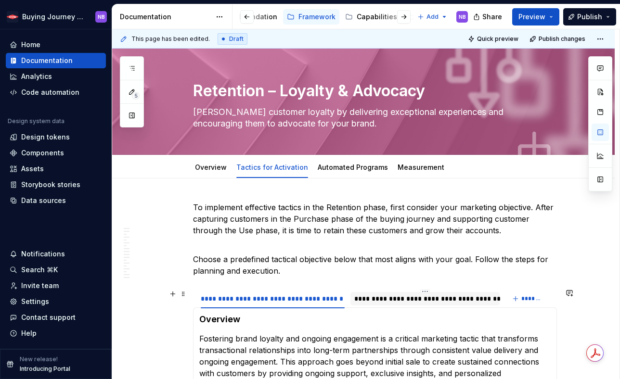
click at [381, 295] on div "**********" at bounding box center [424, 299] width 141 height 10
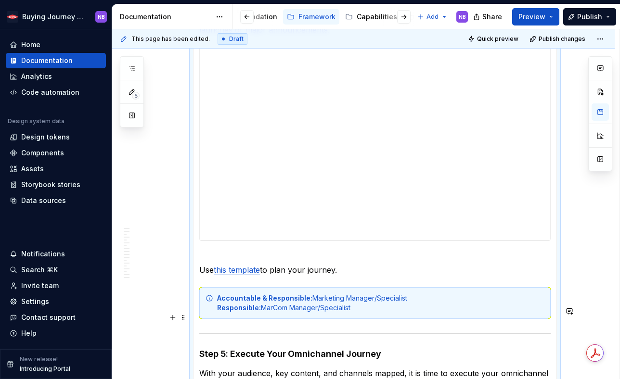
scroll to position [1936, 0]
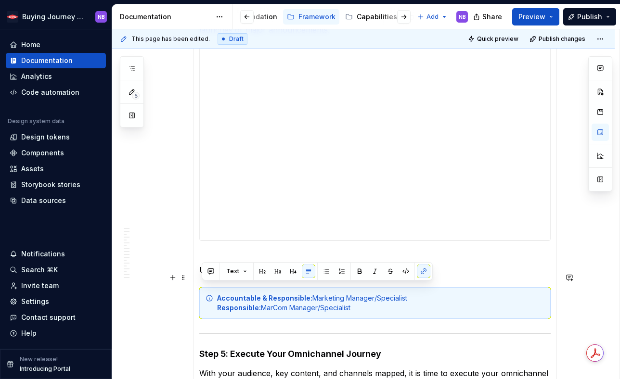
drag, startPoint x: 342, startPoint y: 289, endPoint x: 205, endPoint y: 291, distance: 137.2
click at [203, 276] on p "Use this template to plan your journey." at bounding box center [374, 264] width 351 height 23
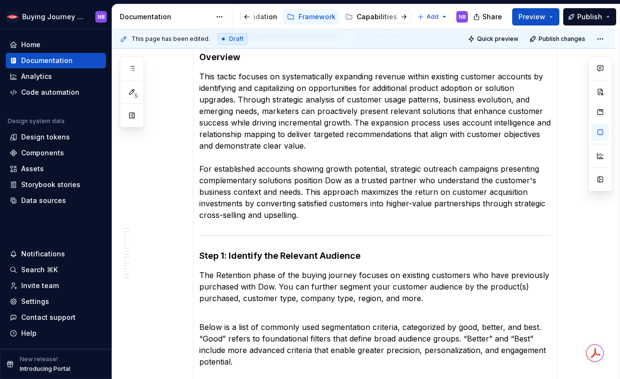
scroll to position [0, 0]
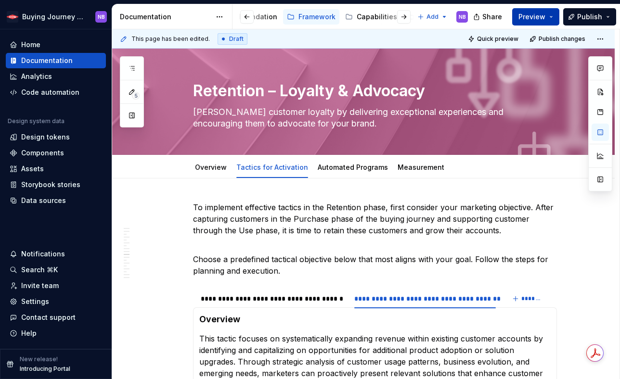
click at [549, 18] on button "Preview" at bounding box center [535, 16] width 47 height 17
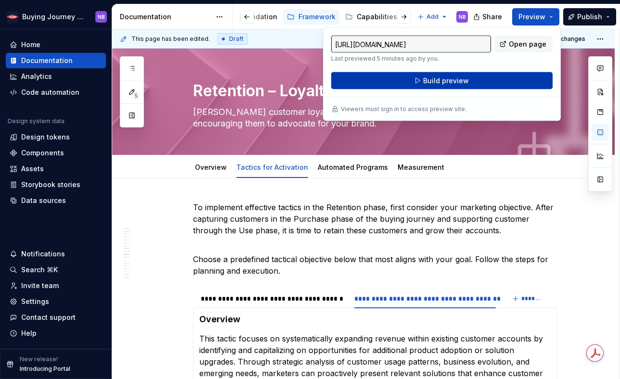
click at [527, 81] on button "Build preview" at bounding box center [441, 80] width 221 height 17
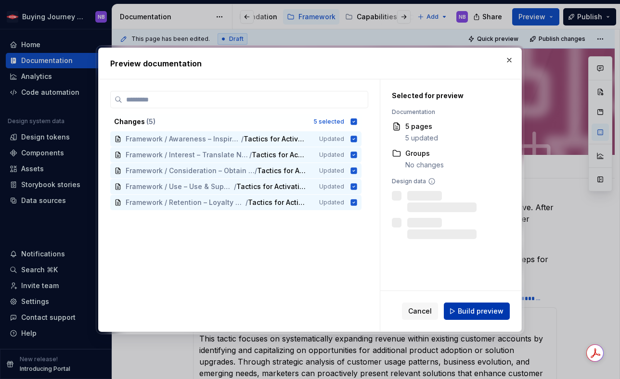
click at [480, 316] on button "Build preview" at bounding box center [477, 311] width 66 height 17
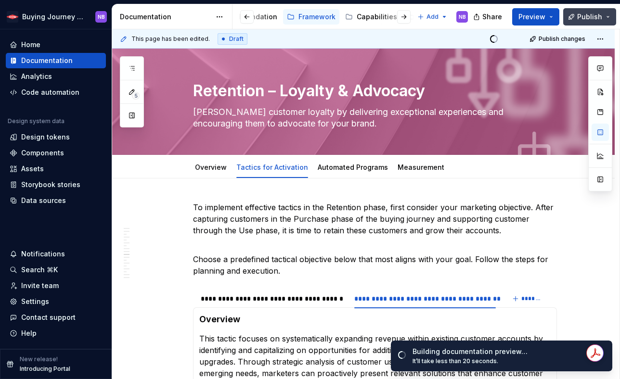
click at [587, 16] on span "Publish" at bounding box center [589, 17] width 25 height 10
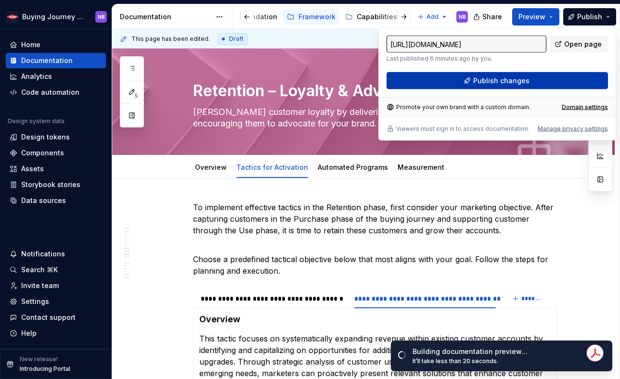
click at [560, 75] on button "Publish changes" at bounding box center [497, 80] width 221 height 17
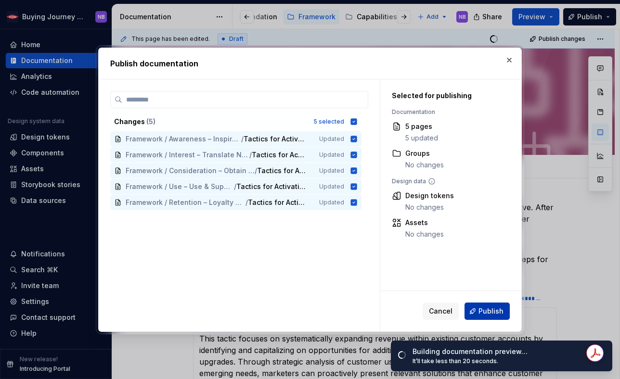
click at [482, 314] on span "Publish" at bounding box center [491, 312] width 25 height 10
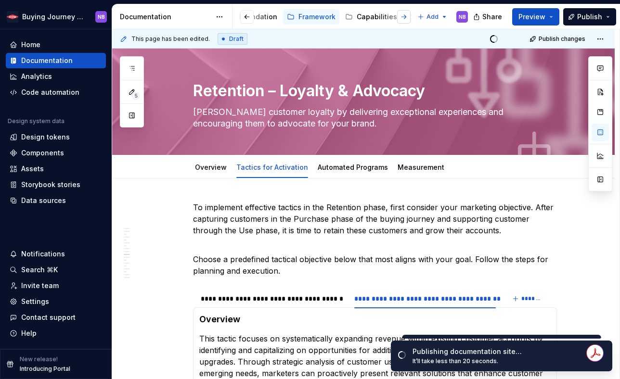
click at [401, 16] on button "button" at bounding box center [403, 16] width 13 height 13
click at [401, 17] on div "Library" at bounding box center [410, 17] width 23 height 10
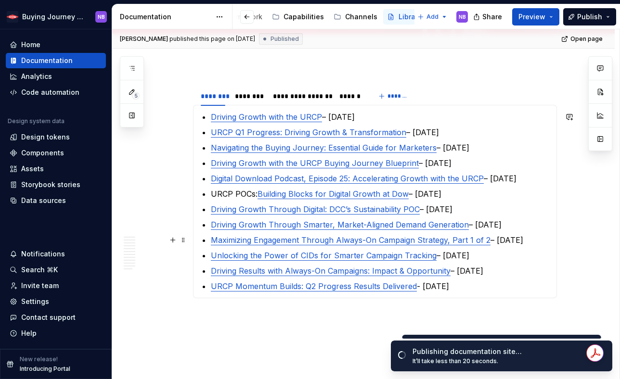
scroll to position [130, 0]
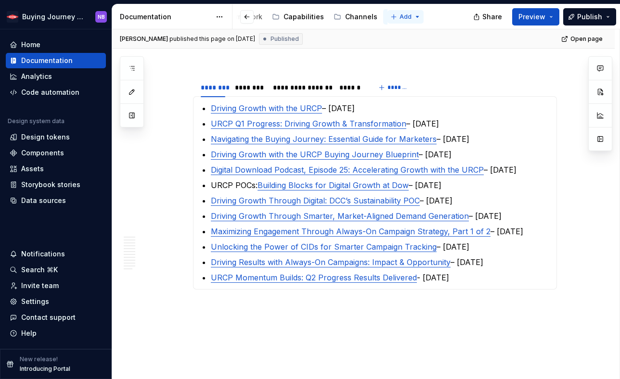
type textarea "*"
